Goal: Task Accomplishment & Management: Manage account settings

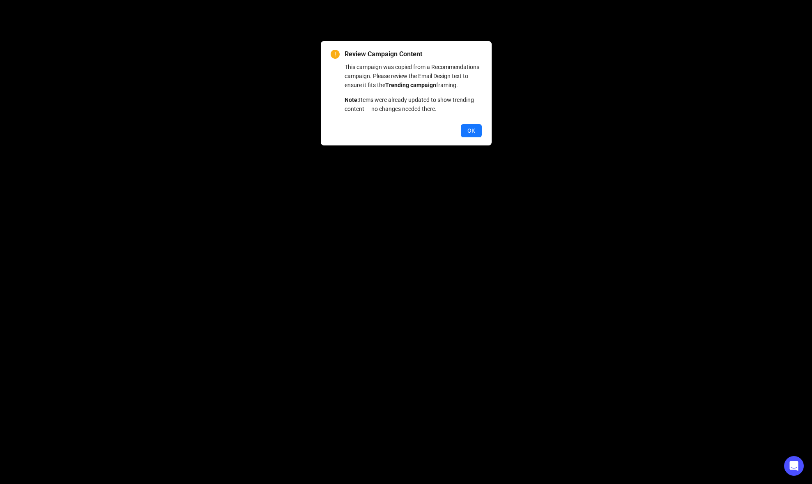
click at [470, 135] on span "OK" at bounding box center [472, 130] width 8 height 9
click at [489, 136] on div "Review Campaign Content This campaign was copied from a Recommendations campaig…" at bounding box center [406, 93] width 171 height 104
click at [475, 135] on span "OK" at bounding box center [472, 130] width 8 height 9
click at [465, 137] on button "OK" at bounding box center [471, 130] width 21 height 13
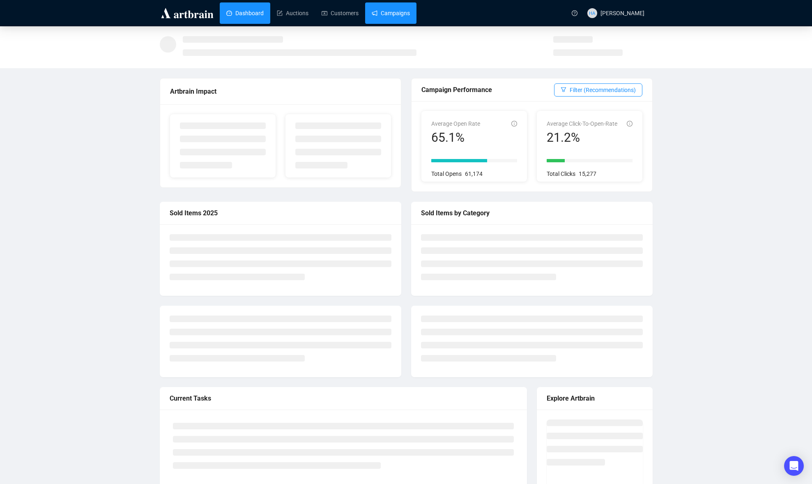
click at [392, 7] on link "Campaigns" at bounding box center [391, 12] width 38 height 21
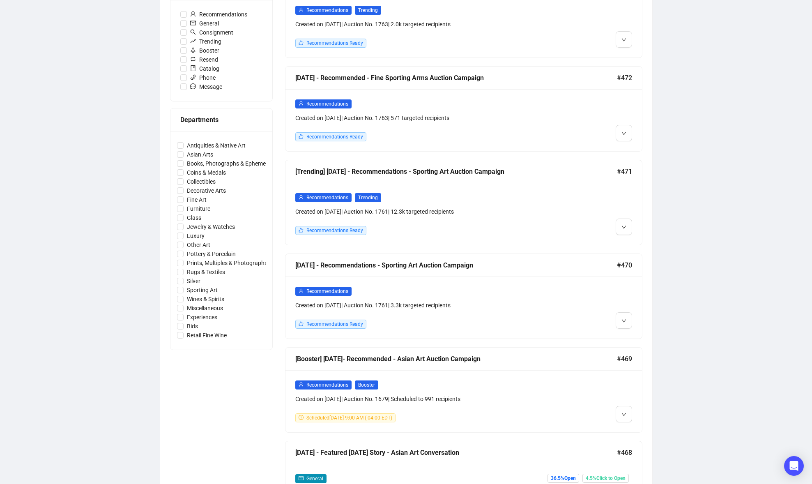
scroll to position [272, 0]
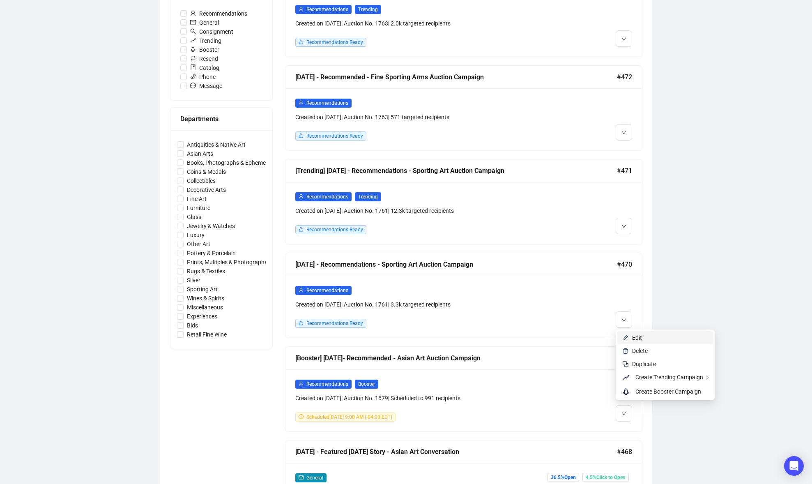
drag, startPoint x: 631, startPoint y: 336, endPoint x: 627, endPoint y: 337, distance: 4.5
click at [632, 336] on li "Edit" at bounding box center [666, 337] width 96 height 13
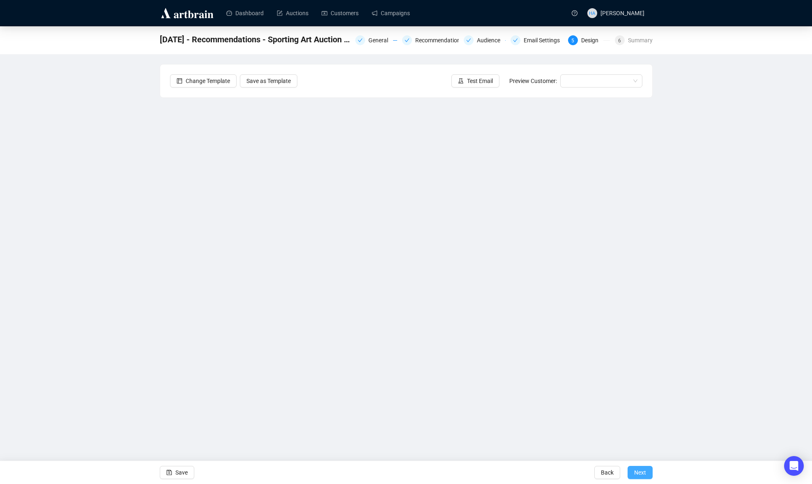
click at [641, 473] on span "Next" at bounding box center [640, 472] width 12 height 23
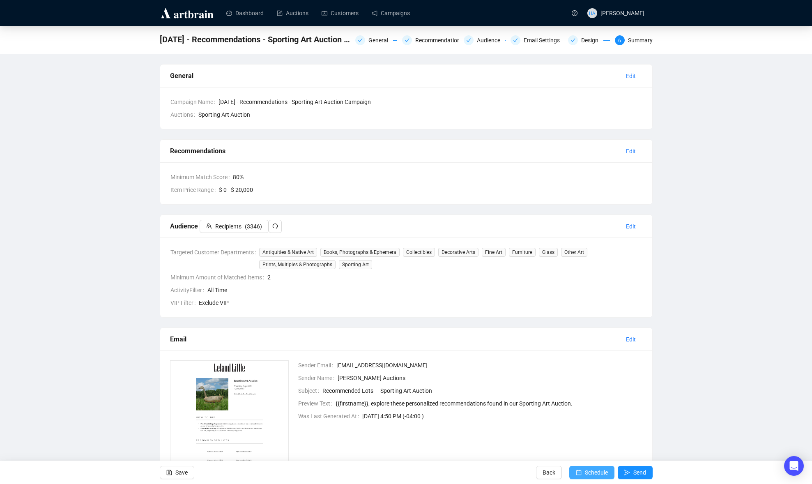
click at [592, 470] on span "Schedule" at bounding box center [596, 472] width 23 height 23
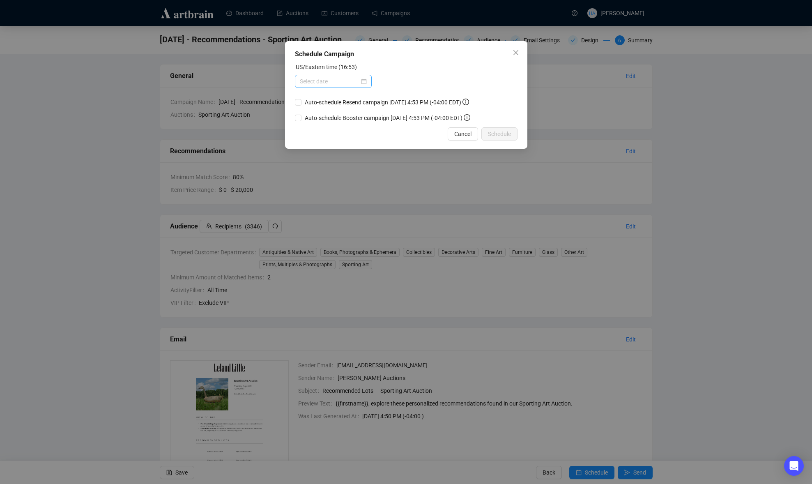
click at [357, 83] on div at bounding box center [333, 81] width 67 height 9
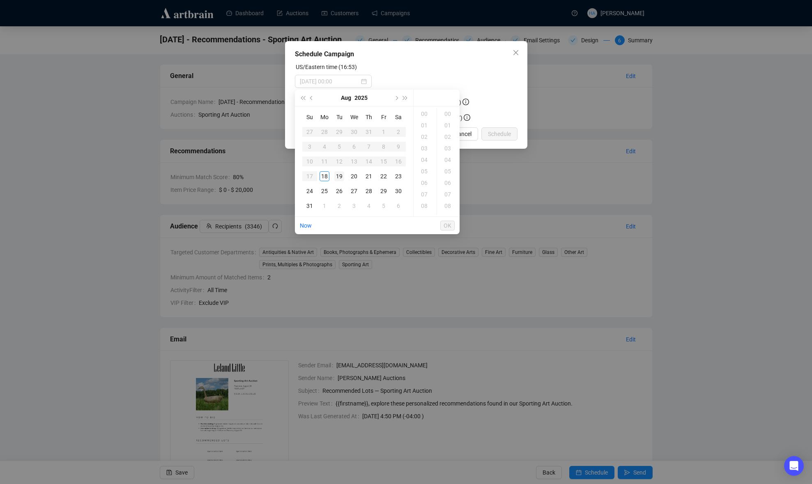
click at [339, 177] on div "19" at bounding box center [339, 176] width 10 height 10
click at [425, 159] on div "11" at bounding box center [425, 160] width 20 height 12
type input "2025-08-19 11:00"
click at [449, 224] on span "OK" at bounding box center [448, 226] width 8 height 16
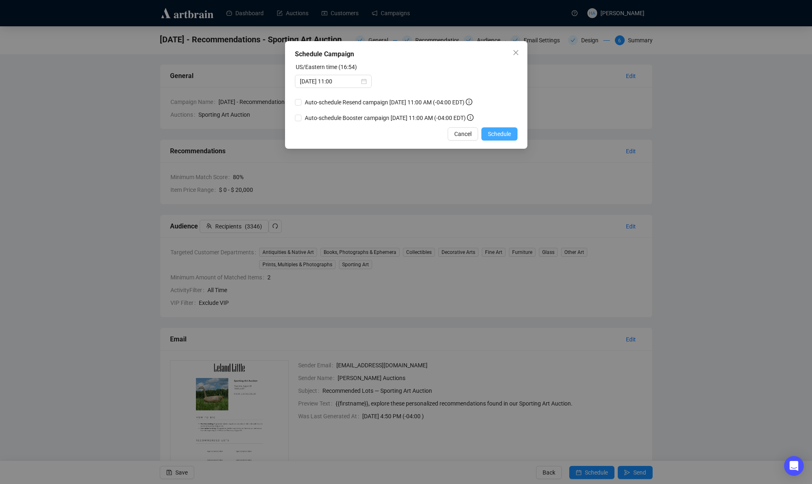
click at [502, 135] on span "Schedule" at bounding box center [499, 133] width 23 height 9
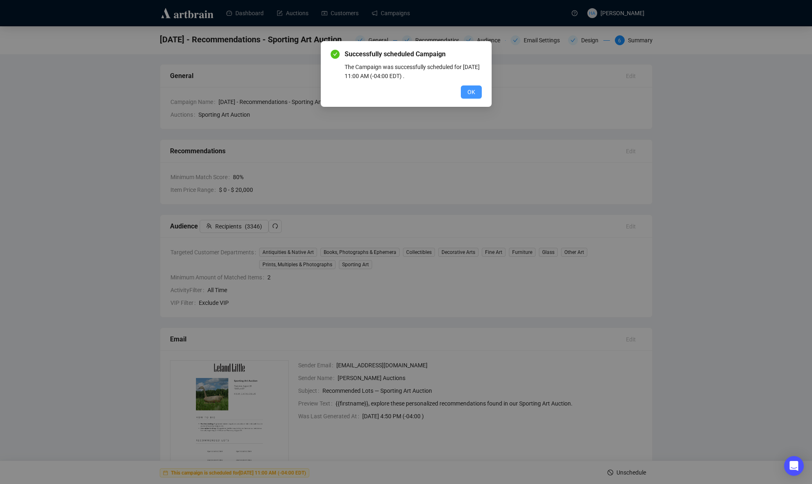
click at [472, 96] on span "OK" at bounding box center [472, 92] width 8 height 9
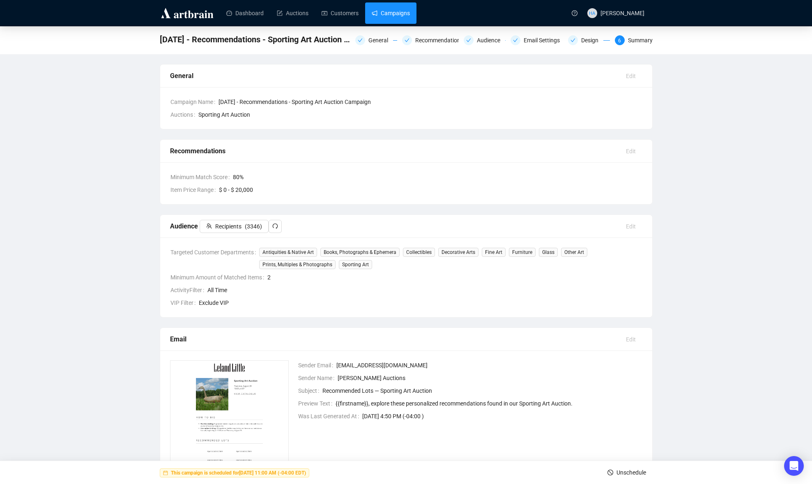
click at [392, 9] on link "Campaigns" at bounding box center [391, 12] width 38 height 21
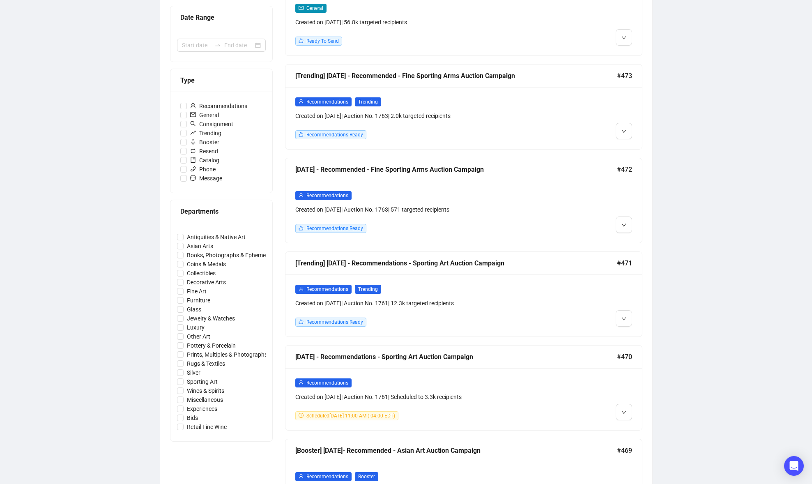
scroll to position [180, 0]
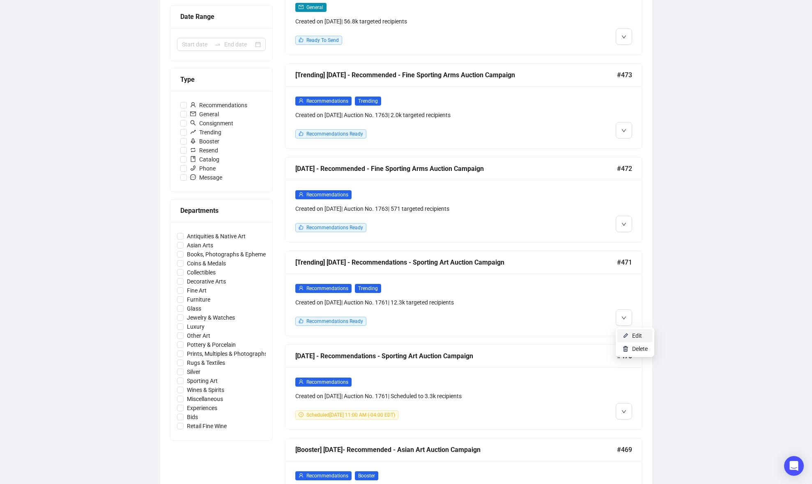
click at [631, 331] on li "Edit" at bounding box center [635, 335] width 35 height 13
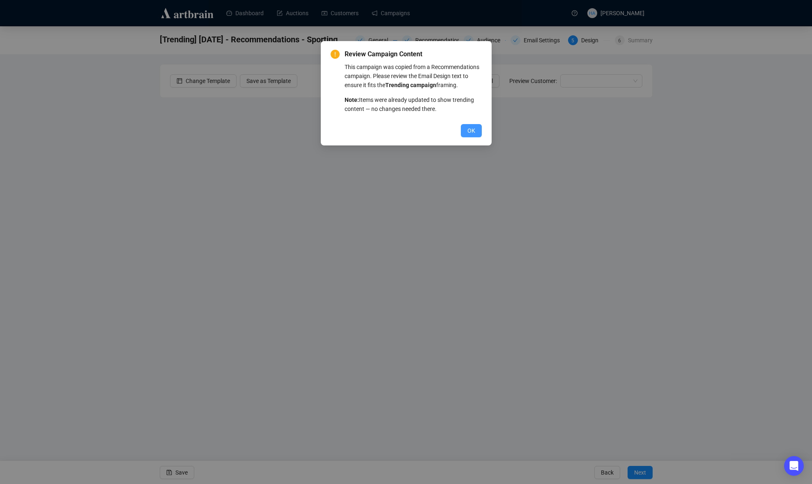
click at [468, 135] on span "OK" at bounding box center [472, 130] width 8 height 9
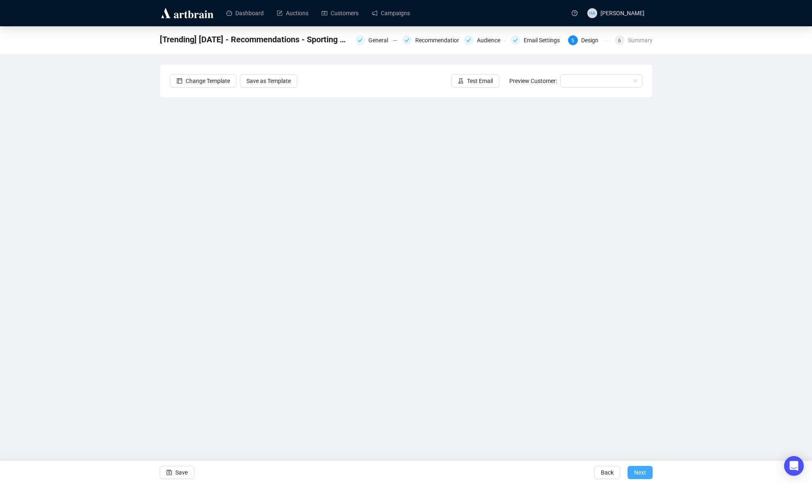
click at [635, 473] on span "Next" at bounding box center [640, 472] width 12 height 23
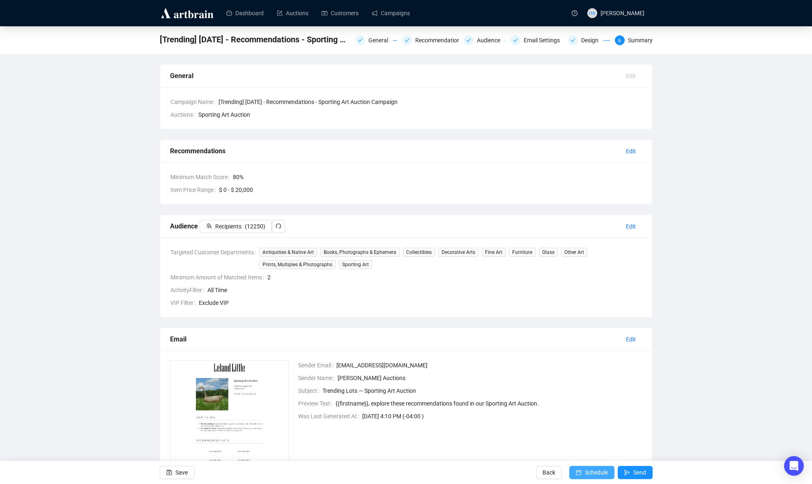
click at [600, 474] on span "Schedule" at bounding box center [596, 472] width 23 height 23
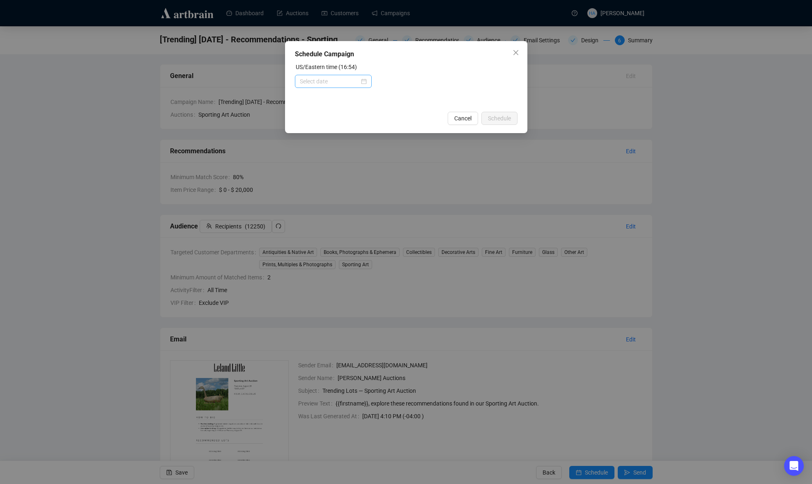
click at [361, 81] on div at bounding box center [333, 81] width 67 height 9
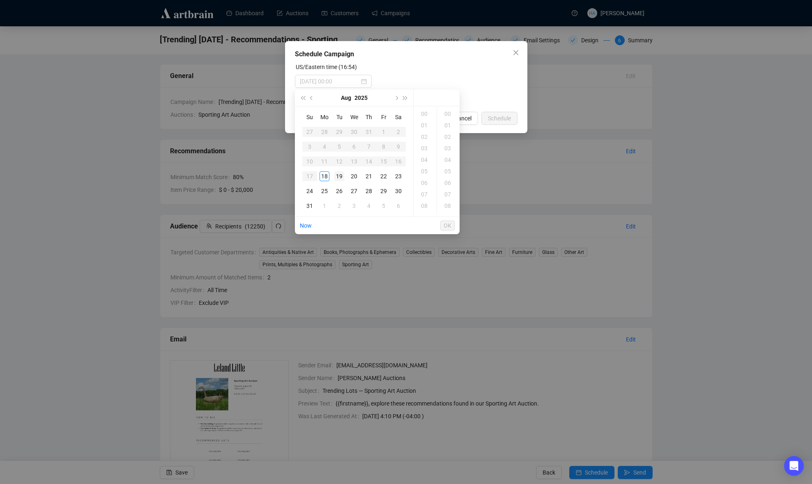
click at [339, 175] on div "19" at bounding box center [339, 176] width 10 height 10
click at [426, 173] on div "11" at bounding box center [425, 173] width 20 height 12
click at [446, 145] on div "30" at bounding box center [449, 147] width 20 height 12
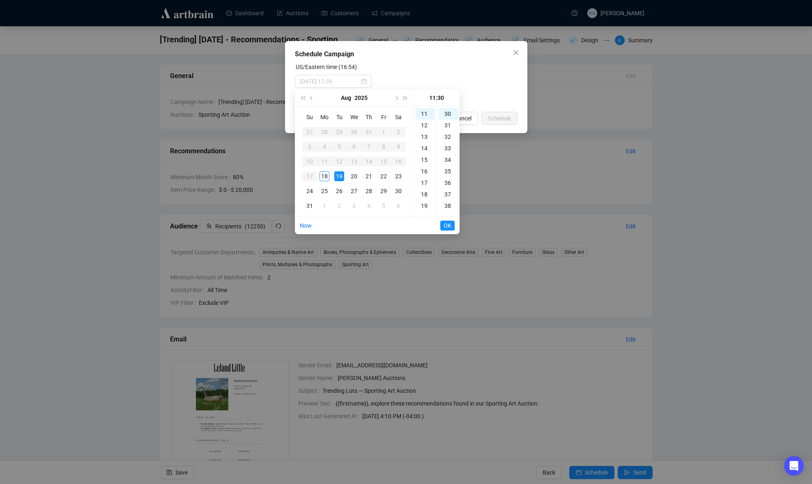
type input "2025-08-19 11:30"
click at [447, 223] on span "OK" at bounding box center [448, 226] width 8 height 16
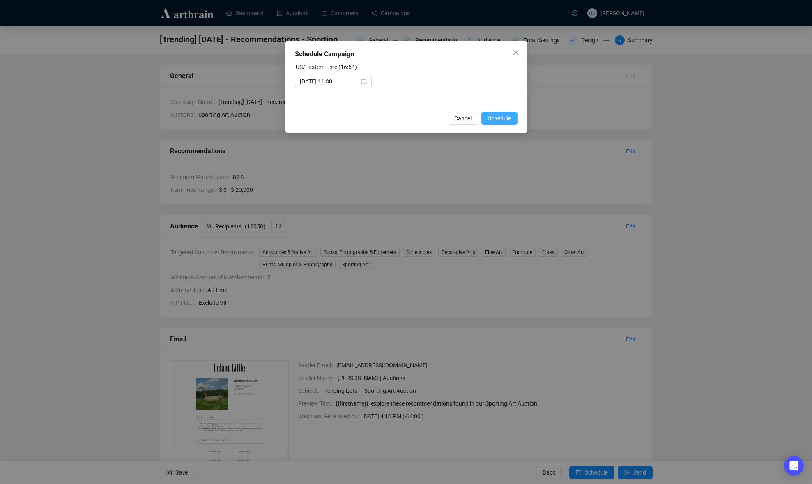
click at [504, 119] on span "Schedule" at bounding box center [499, 118] width 23 height 9
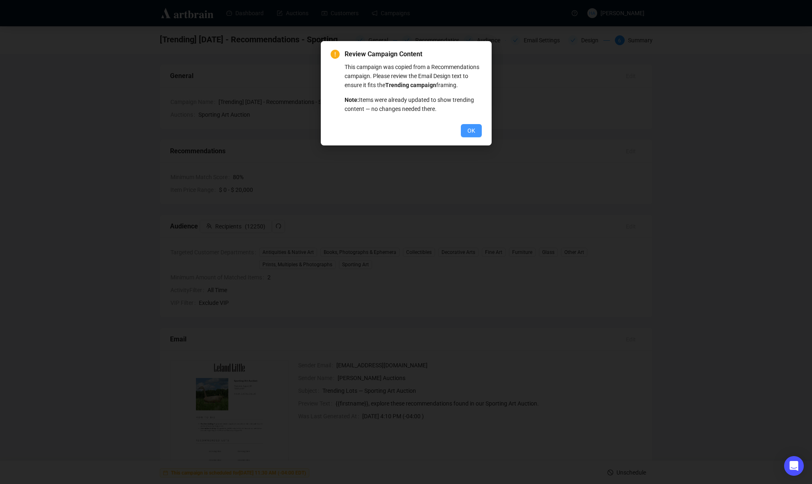
click at [473, 137] on button "OK" at bounding box center [471, 130] width 21 height 13
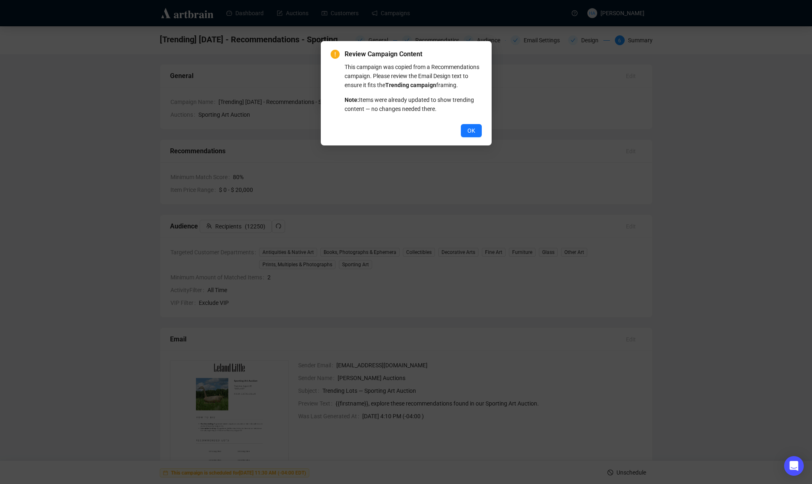
click at [473, 135] on span "OK" at bounding box center [472, 130] width 8 height 9
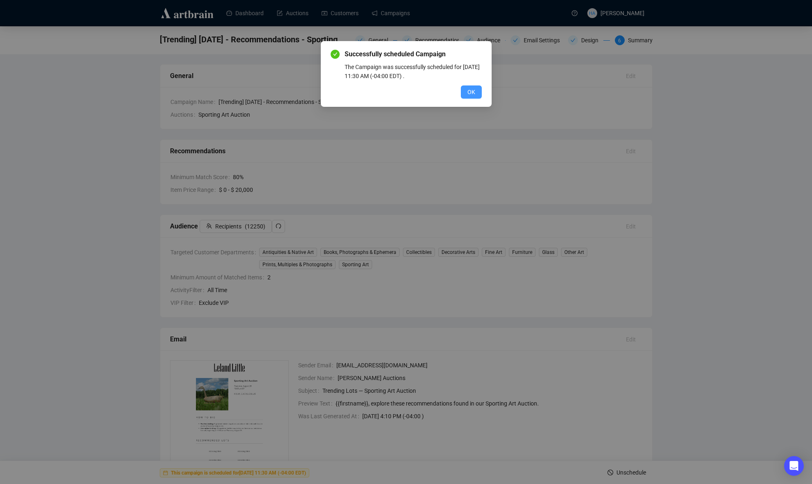
click at [474, 95] on span "OK" at bounding box center [472, 92] width 8 height 9
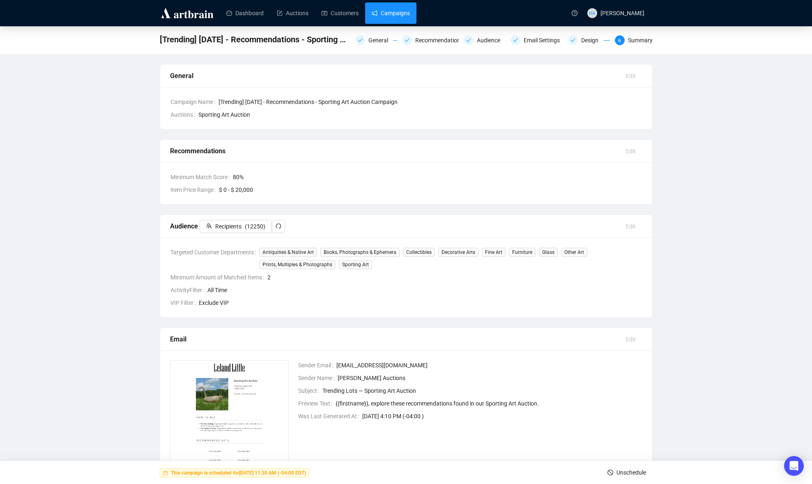
click at [394, 9] on link "Campaigns" at bounding box center [391, 12] width 38 height 21
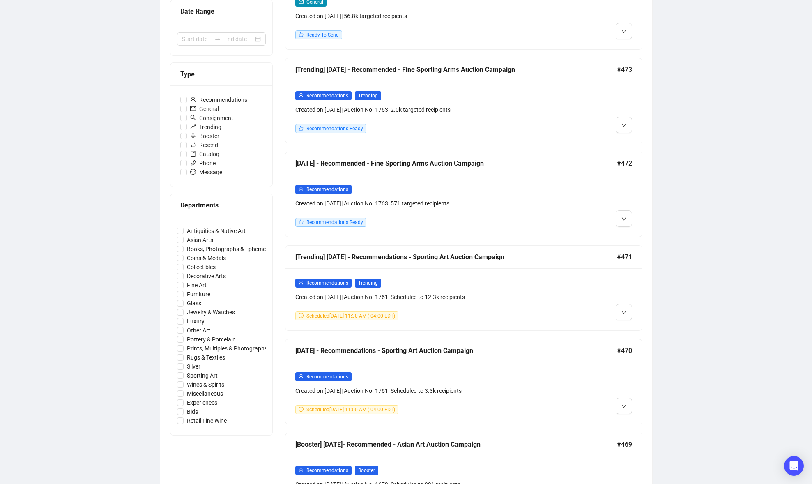
scroll to position [186, 0]
